Goal: Information Seeking & Learning: Learn about a topic

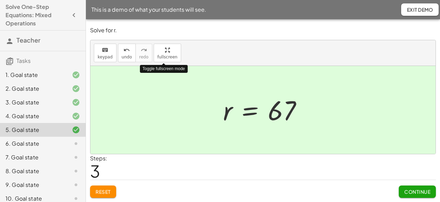
click at [408, 193] on button "Continue" at bounding box center [416, 192] width 37 height 12
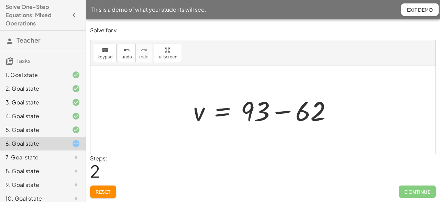
click at [208, 0] on html "Solve One-Step Equations: Mixed Operations Teacher Tasks 1. Goal state 2. Goal …" at bounding box center [220, 101] width 440 height 202
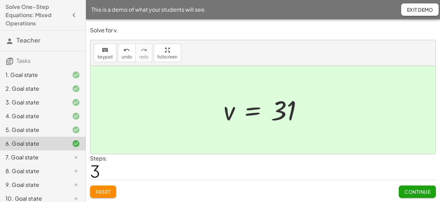
click at [407, 194] on span "Continue" at bounding box center [417, 192] width 26 height 6
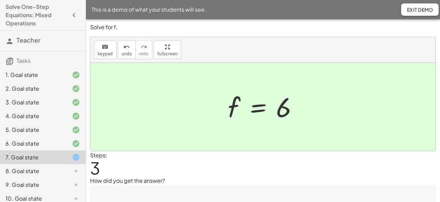
click at [183, 192] on textarea at bounding box center [263, 199] width 346 height 27
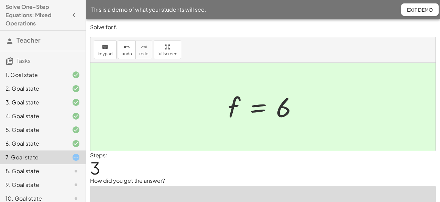
scroll to position [34, 0]
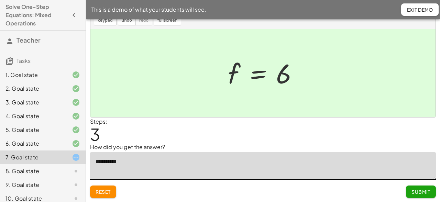
type textarea "**********"
click at [412, 190] on span "Submit" at bounding box center [420, 192] width 19 height 6
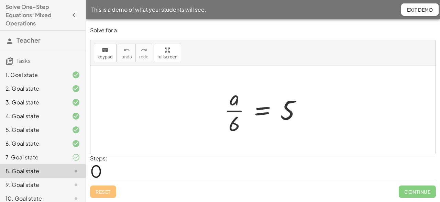
scroll to position [33, 0]
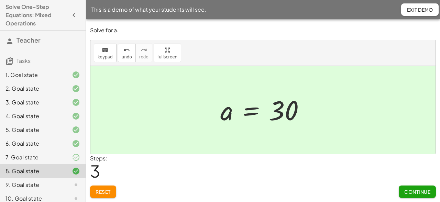
click at [415, 189] on span "Continue" at bounding box center [417, 192] width 26 height 6
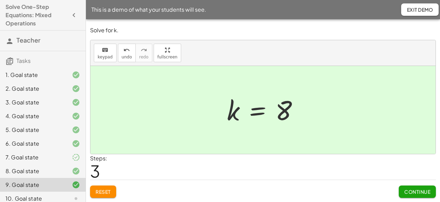
click at [407, 189] on span "Continue" at bounding box center [417, 192] width 26 height 6
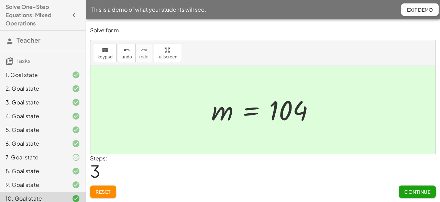
click at [408, 189] on span "Continue" at bounding box center [417, 192] width 26 height 6
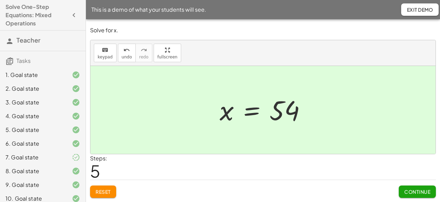
click at [415, 189] on span "Continue" at bounding box center [417, 192] width 26 height 6
click at [410, 189] on span "Continue" at bounding box center [417, 192] width 26 height 6
click at [407, 189] on span "Continue" at bounding box center [417, 192] width 26 height 6
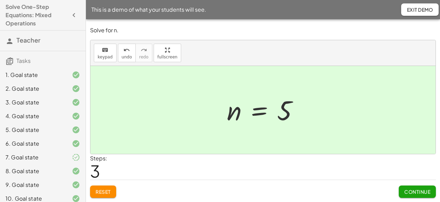
click at [414, 186] on button "Continue" at bounding box center [416, 192] width 37 height 12
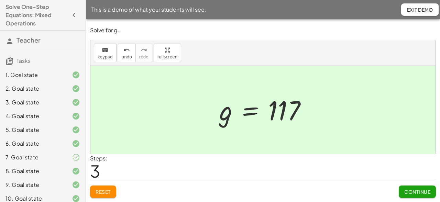
click at [409, 186] on button "Continue" at bounding box center [416, 192] width 37 height 12
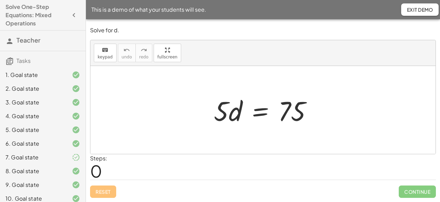
click at [412, 186] on span "Continue" at bounding box center [416, 192] width 37 height 12
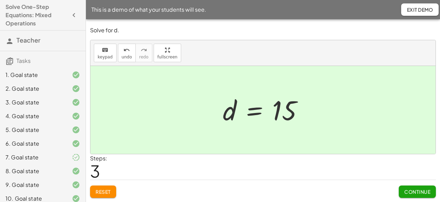
click at [411, 189] on span "Continue" at bounding box center [417, 192] width 26 height 6
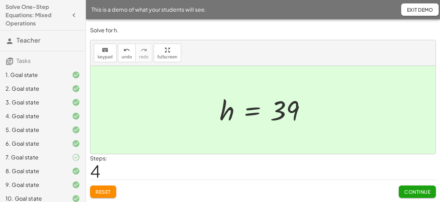
click at [413, 189] on span "Continue" at bounding box center [417, 192] width 26 height 6
click at [405, 186] on button "Continue" at bounding box center [416, 192] width 37 height 12
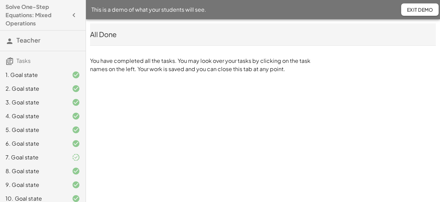
click at [202, 0] on html "Solve One-Step Equations: Mixed Operations Teacher Tasks 1. Goal state 2. Goal …" at bounding box center [220, 101] width 440 height 202
